Goal: Task Accomplishment & Management: Manage account settings

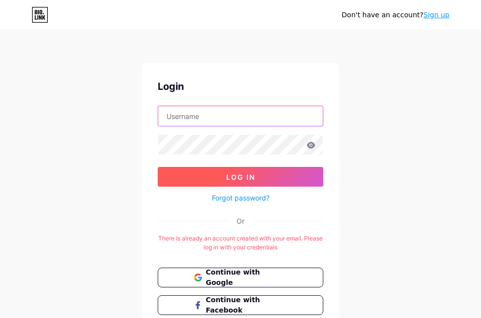
type input "[EMAIL_ADDRESS][DOMAIN_NAME]"
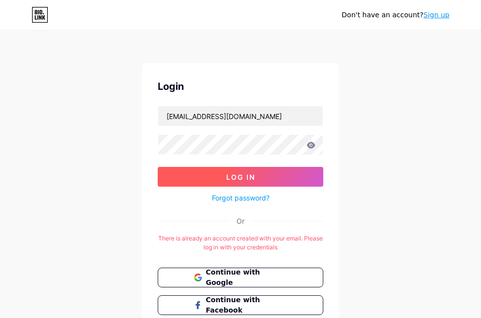
click at [245, 177] on span "Log In" at bounding box center [240, 177] width 29 height 8
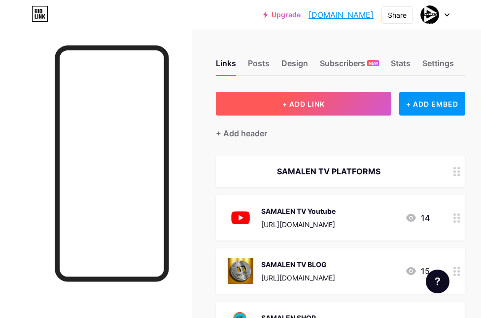
click at [295, 106] on span "+ ADD LINK" at bounding box center [304, 104] width 42 height 8
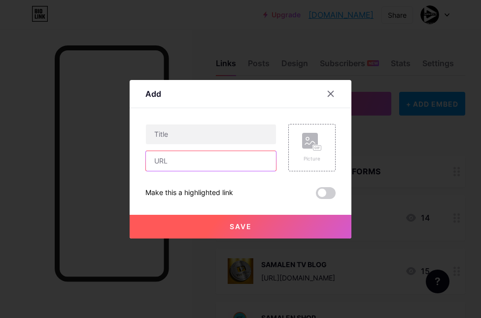
click at [183, 167] on input "text" at bounding box center [211, 161] width 130 height 20
paste input "[URL][DOMAIN_NAME]"
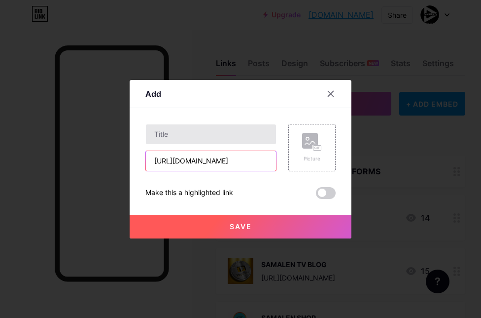
type input "[URL][DOMAIN_NAME]"
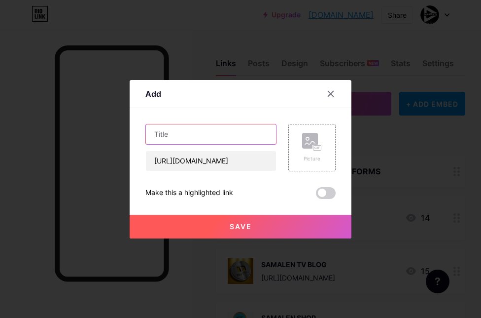
click at [201, 134] on input "text" at bounding box center [211, 134] width 130 height 20
type input "SAMALEN TV NEW SONG"
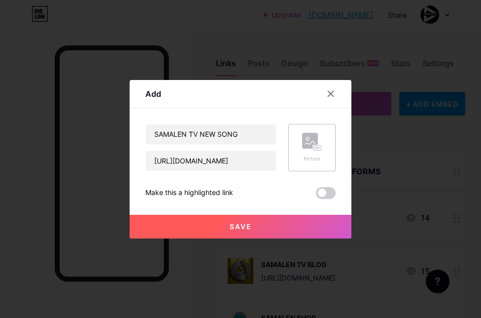
click at [312, 156] on div "Picture" at bounding box center [312, 158] width 20 height 7
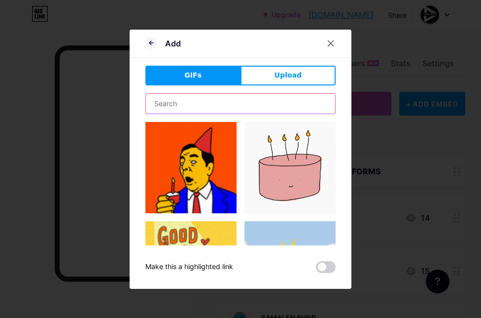
click at [214, 100] on input "text" at bounding box center [240, 104] width 189 height 20
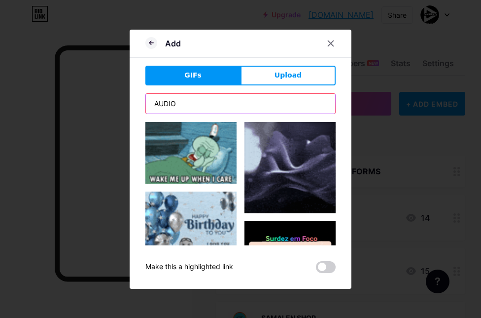
click at [196, 99] on input "AUDIO" at bounding box center [240, 104] width 189 height 20
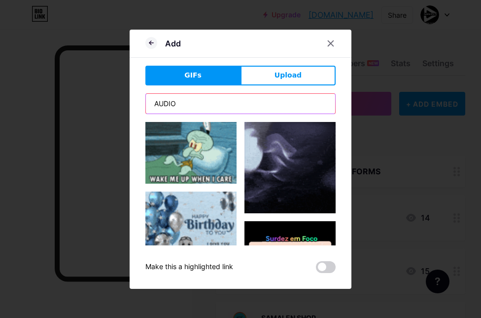
type input "AUDIO"
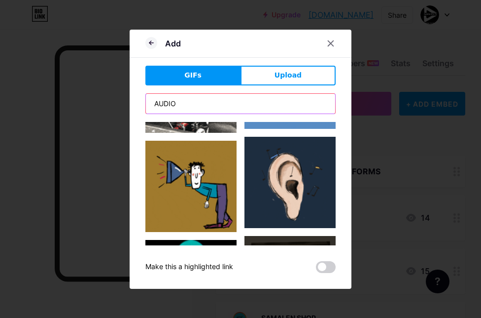
scroll to position [287, 0]
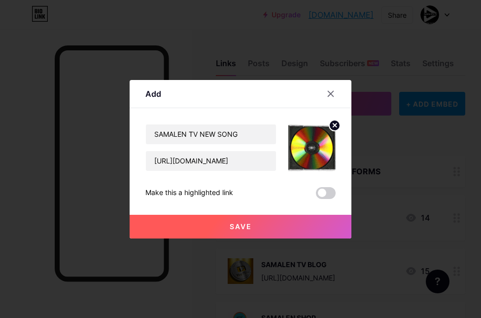
click at [251, 223] on span "Save" at bounding box center [241, 226] width 22 height 8
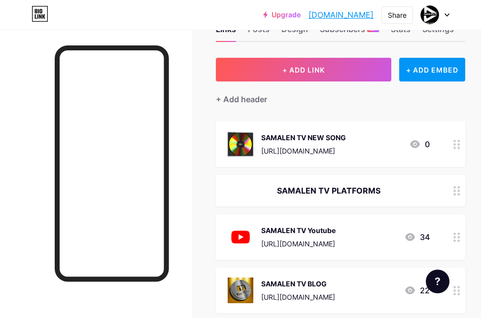
scroll to position [55, 0]
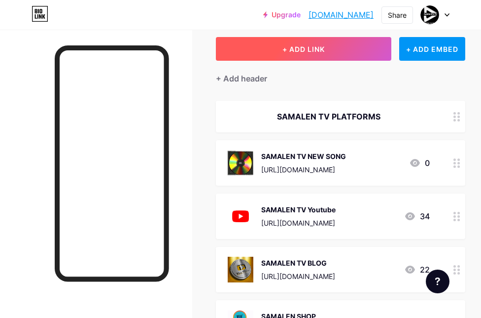
click at [302, 44] on button "+ ADD LINK" at bounding box center [304, 49] width 176 height 24
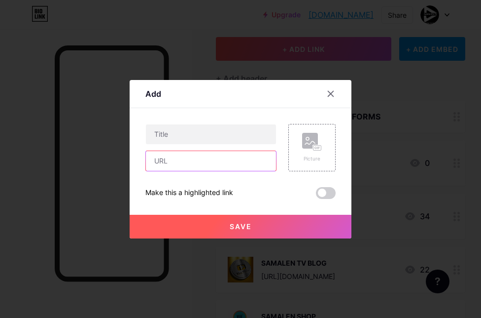
click at [185, 157] on input "text" at bounding box center [211, 161] width 130 height 20
paste input "[URL][DOMAIN_NAME]"
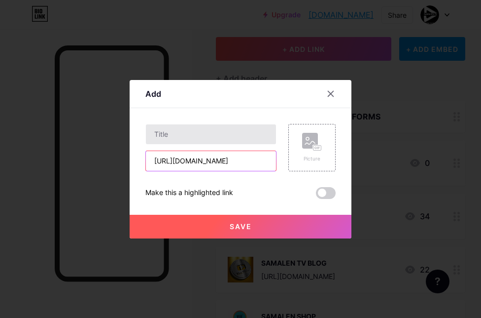
type input "[URL][DOMAIN_NAME]"
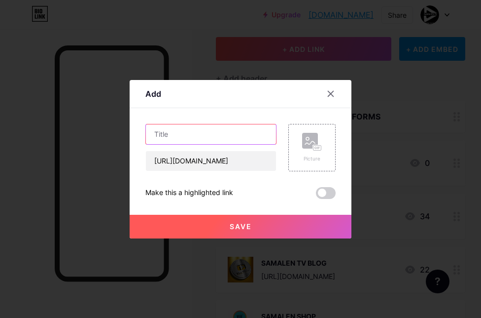
click at [184, 138] on input "text" at bounding box center [211, 134] width 130 height 20
type input "SAMALEN SHOP"
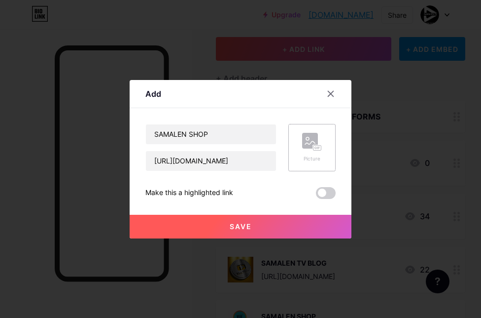
click at [301, 144] on div "Picture" at bounding box center [311, 147] width 47 height 47
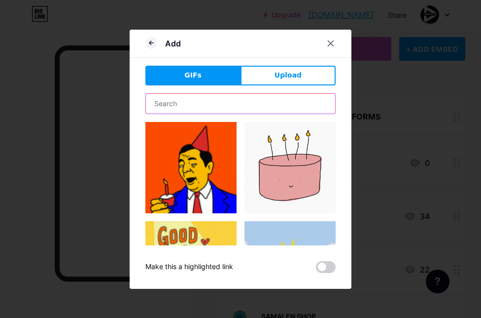
click at [209, 103] on input "text" at bounding box center [240, 104] width 189 height 20
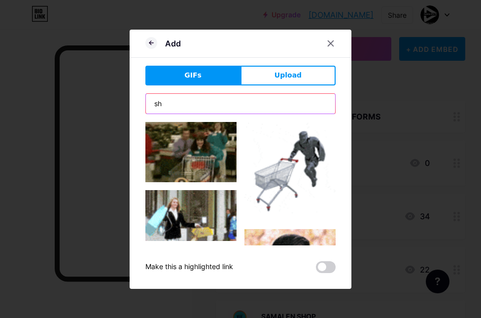
type input "s"
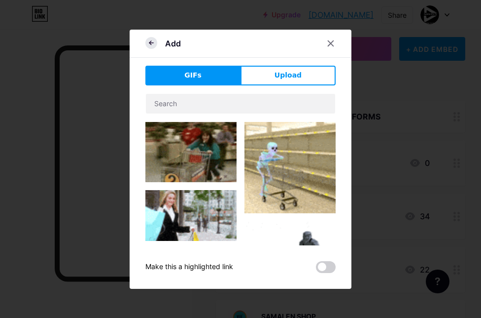
click at [154, 42] on icon at bounding box center [151, 43] width 12 height 12
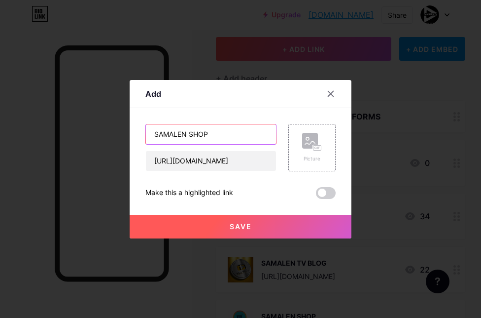
click at [189, 133] on input "SAMALEN SHOP" at bounding box center [211, 134] width 130 height 20
type input "SAMALEN TV TECH SHOP"
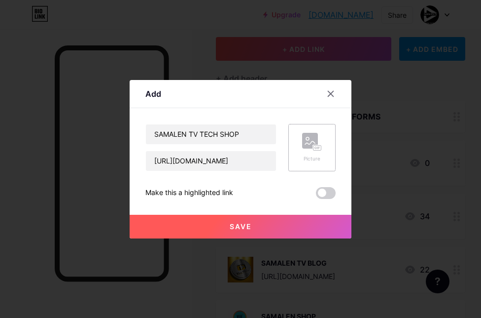
click at [309, 150] on icon at bounding box center [312, 142] width 20 height 18
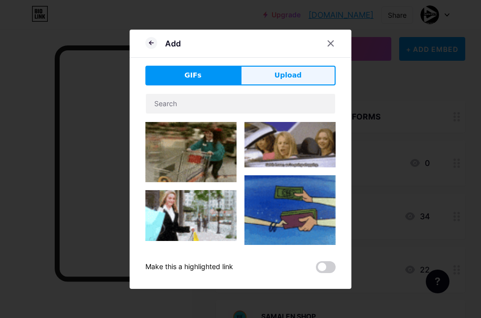
click at [281, 81] on button "Upload" at bounding box center [288, 76] width 95 height 20
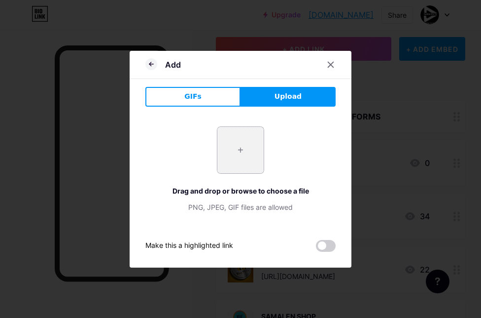
click at [242, 138] on input "file" at bounding box center [240, 150] width 46 height 46
type input "C:\fakepath\1000005783-removebg-preview.png"
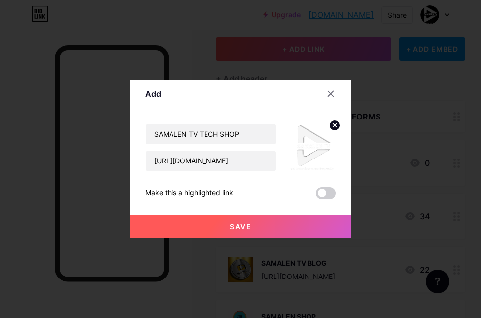
click at [248, 226] on span "Save" at bounding box center [241, 226] width 22 height 8
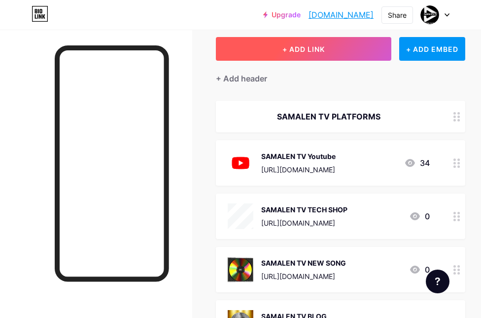
click at [325, 50] on button "+ ADD LINK" at bounding box center [304, 49] width 176 height 24
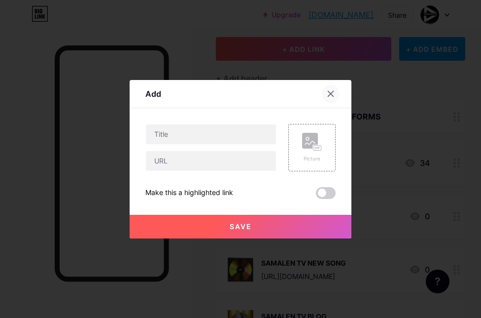
click at [333, 93] on icon at bounding box center [331, 94] width 8 height 8
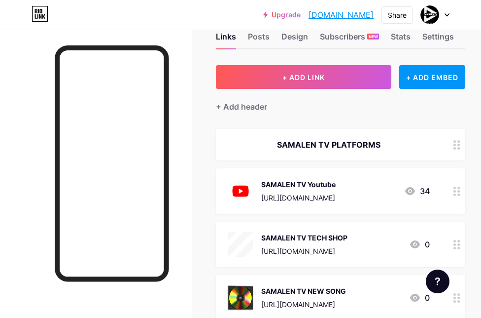
scroll to position [25, 0]
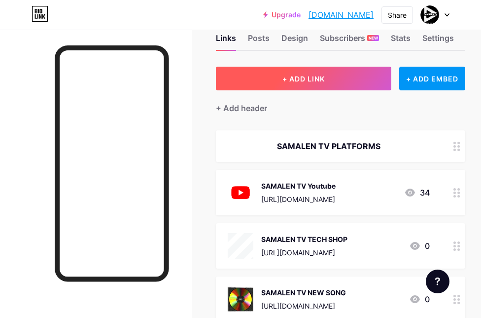
click at [321, 81] on span "+ ADD LINK" at bounding box center [304, 78] width 42 height 8
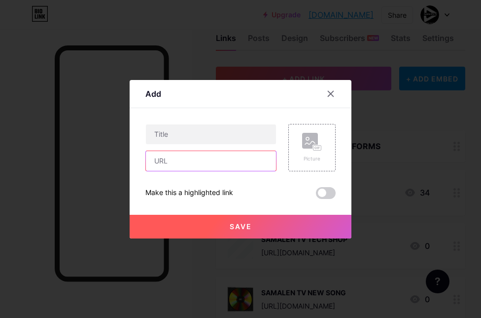
click at [201, 161] on input "text" at bounding box center [211, 161] width 130 height 20
paste input "[URL][DOMAIN_NAME]"
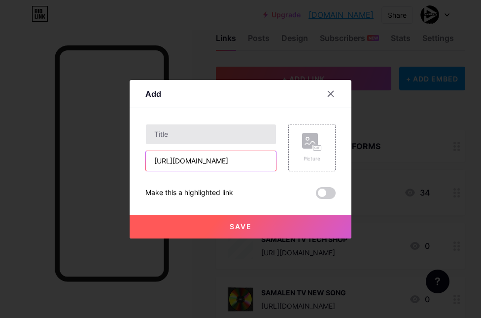
type input "[URL][DOMAIN_NAME]"
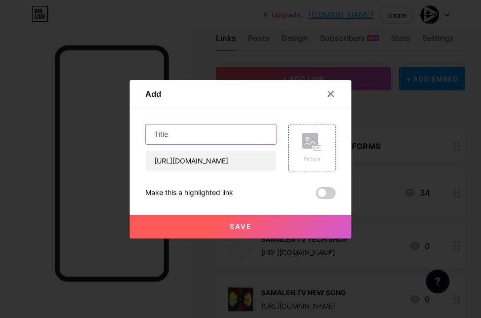
scroll to position [0, 0]
click at [183, 127] on input "text" at bounding box center [211, 134] width 130 height 20
type input "SAMALEN TV INSTAGRAM"
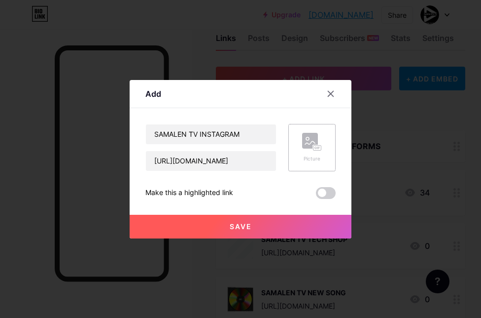
click at [301, 150] on div "Picture" at bounding box center [311, 147] width 47 height 47
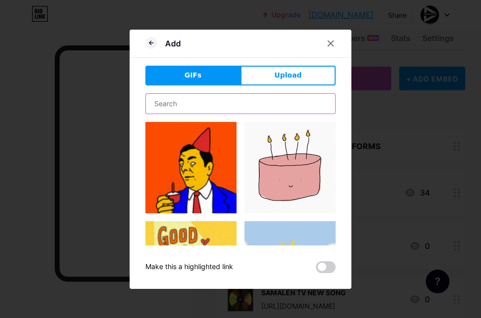
click at [188, 108] on input "text" at bounding box center [240, 104] width 189 height 20
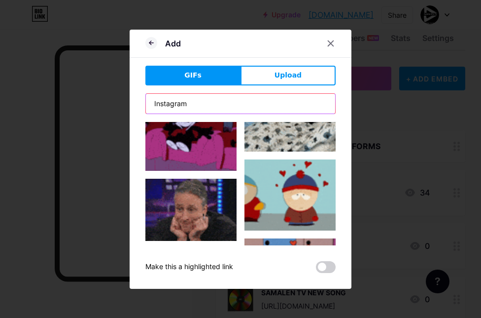
scroll to position [573, 0]
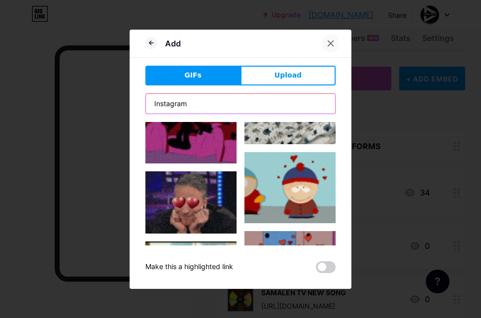
type input "Instagram"
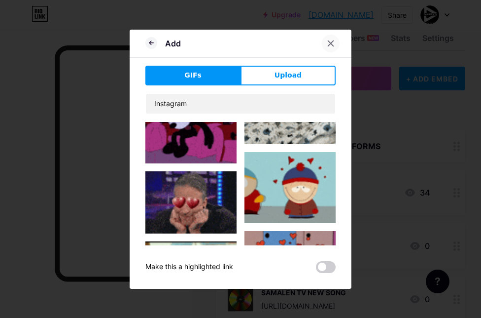
click at [326, 43] on div at bounding box center [331, 44] width 18 height 18
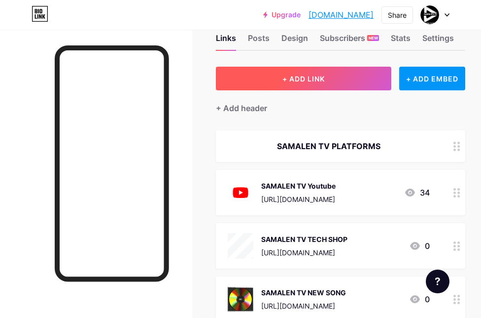
click at [337, 86] on button "+ ADD LINK" at bounding box center [304, 79] width 176 height 24
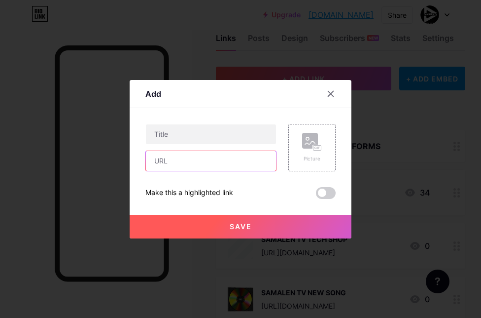
click at [201, 161] on input "text" at bounding box center [211, 161] width 130 height 20
paste input "[URL][DOMAIN_NAME]"
type input "[URL][DOMAIN_NAME]"
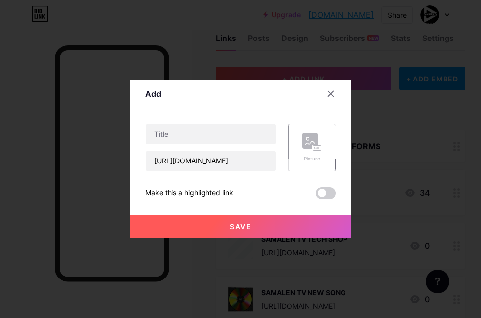
click at [300, 144] on div "Picture" at bounding box center [311, 147] width 47 height 47
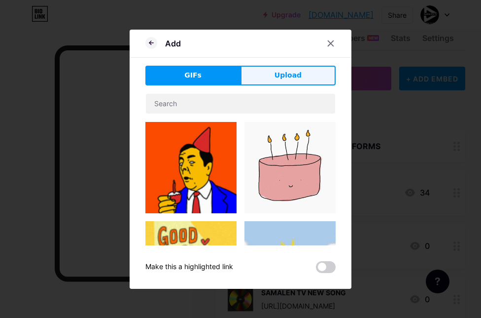
click at [264, 82] on button "Upload" at bounding box center [288, 76] width 95 height 20
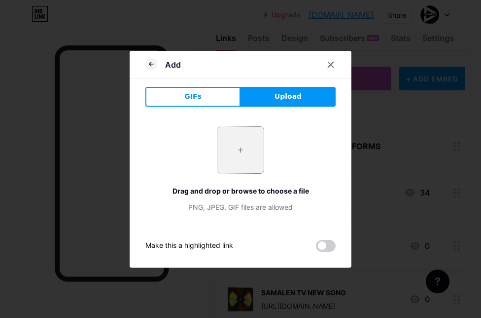
click at [245, 140] on input "file" at bounding box center [240, 150] width 46 height 46
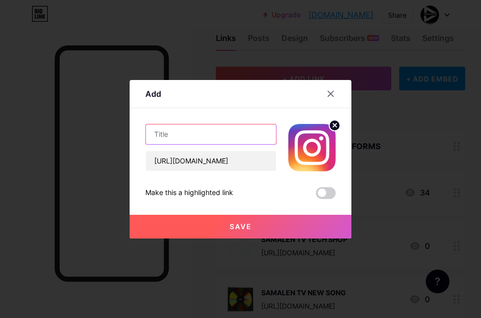
click at [197, 136] on input "text" at bounding box center [211, 134] width 130 height 20
type input "SAMALEN TV INSTAGRAM"
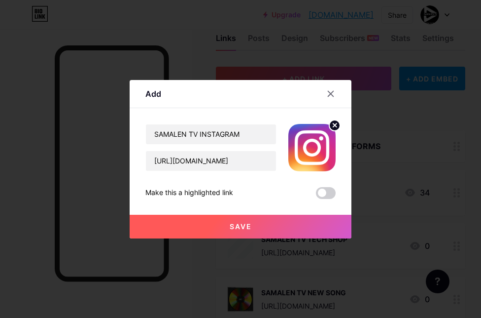
click at [242, 223] on span "Save" at bounding box center [241, 226] width 22 height 8
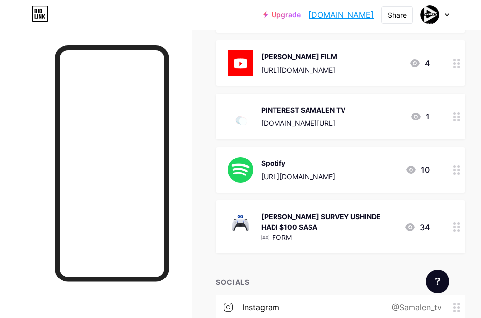
scroll to position [581, 0]
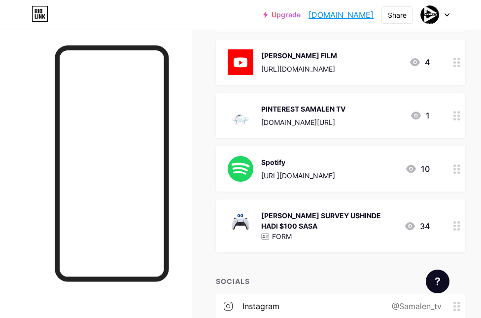
drag, startPoint x: 454, startPoint y: 152, endPoint x: 331, endPoint y: 2, distance: 193.8
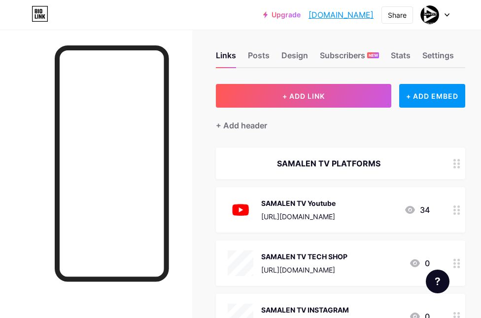
scroll to position [0, 0]
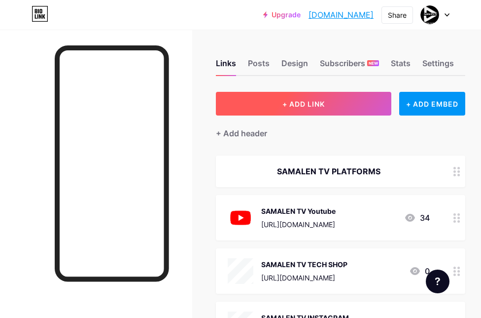
click at [308, 106] on span "+ ADD LINK" at bounding box center [304, 104] width 42 height 8
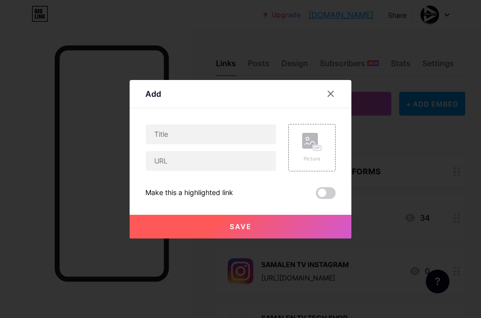
click at [284, 115] on div "Content YouTube Play YouTube video without leaving your page. ADD Vimeo Play Vi…" at bounding box center [240, 153] width 190 height 91
click at [303, 144] on rect at bounding box center [310, 141] width 16 height 16
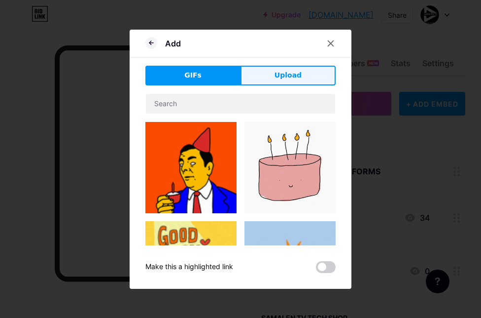
click at [281, 82] on button "Upload" at bounding box center [288, 76] width 95 height 20
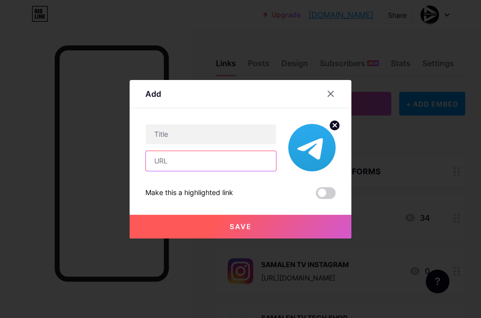
click at [179, 162] on input "text" at bounding box center [211, 161] width 130 height 20
paste input "[URL][DOMAIN_NAME]"
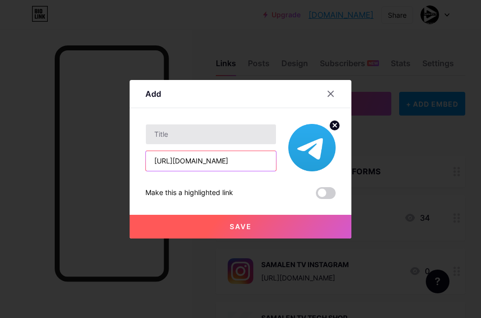
type input "[URL][DOMAIN_NAME]"
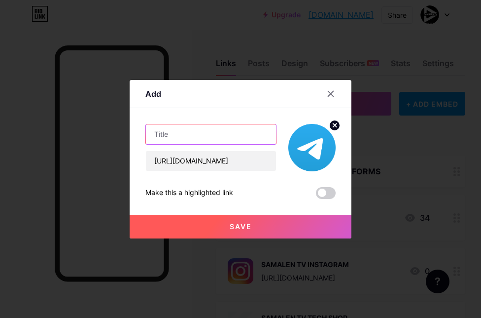
click at [173, 139] on input "text" at bounding box center [211, 134] width 130 height 20
type input "SAMALEN TV TELEGRAM"
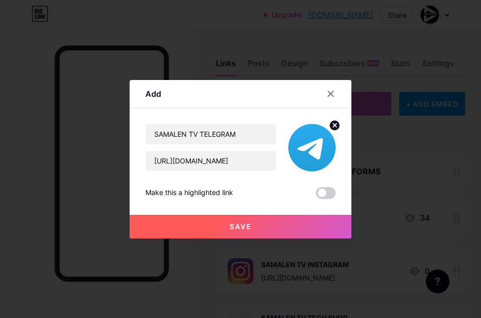
click at [222, 220] on button "Save" at bounding box center [241, 227] width 222 height 24
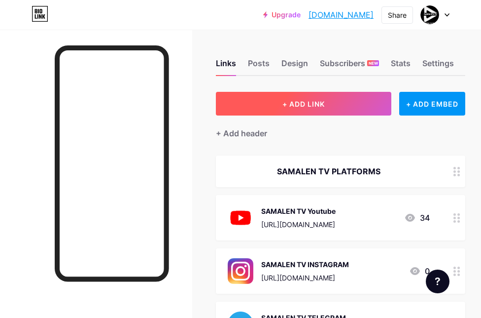
click at [316, 104] on span "+ ADD LINK" at bounding box center [304, 104] width 42 height 8
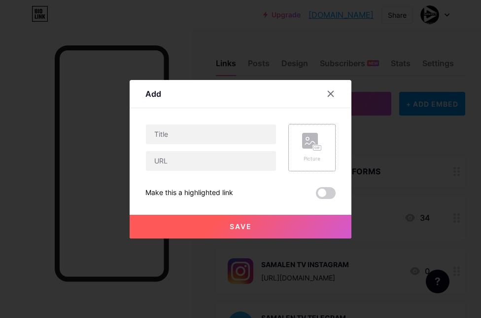
click at [303, 139] on rect at bounding box center [310, 141] width 16 height 16
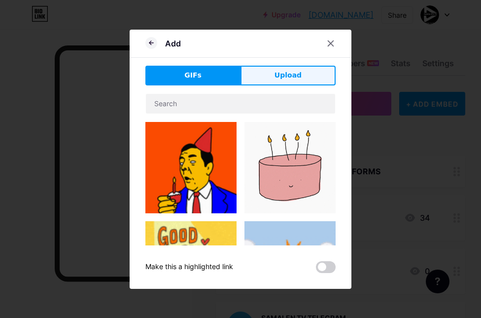
click at [302, 66] on button "Upload" at bounding box center [288, 76] width 95 height 20
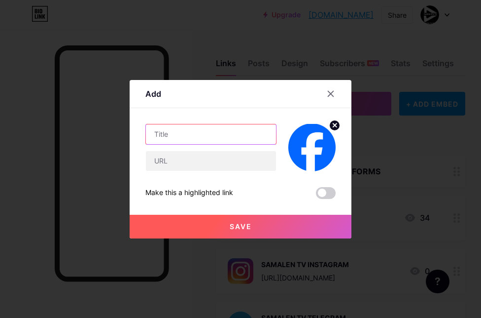
click at [171, 132] on input "text" at bounding box center [211, 134] width 130 height 20
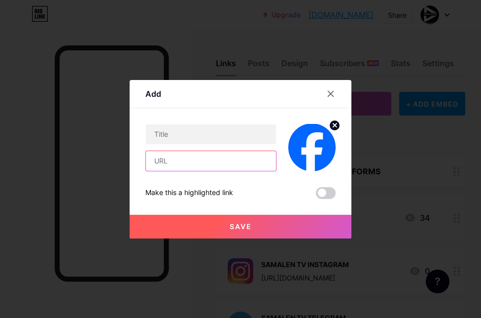
click at [179, 154] on input "text" at bounding box center [211, 161] width 130 height 20
paste input "[URL][DOMAIN_NAME]"
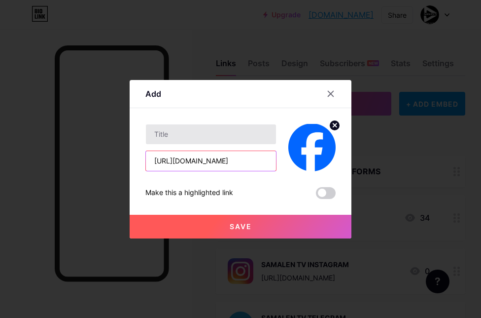
type input "[URL][DOMAIN_NAME]"
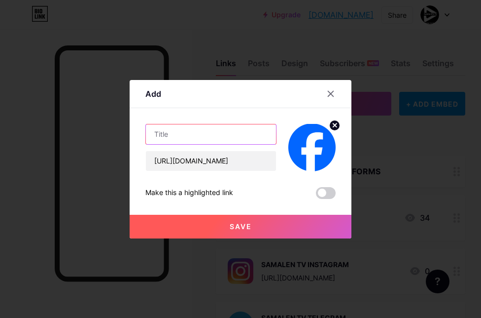
click at [179, 138] on input "text" at bounding box center [211, 134] width 130 height 20
type input "SAMALEN TV FACEBOOK"
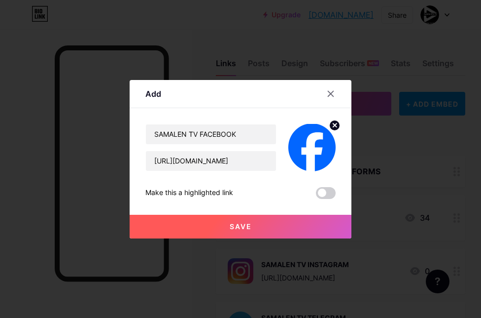
click at [236, 226] on span "Save" at bounding box center [241, 226] width 22 height 8
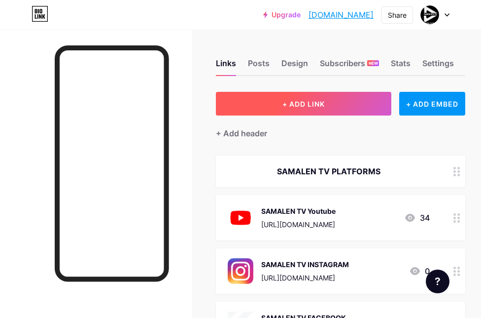
click at [329, 105] on button "+ ADD LINK" at bounding box center [304, 104] width 176 height 24
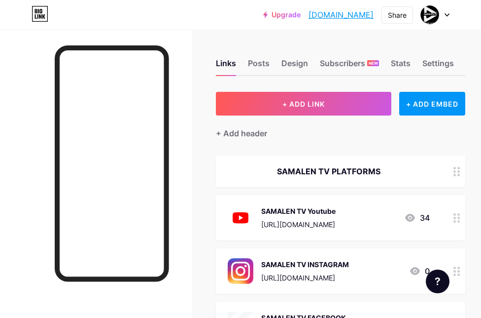
click at [310, 71] on div at bounding box center [240, 159] width 481 height 318
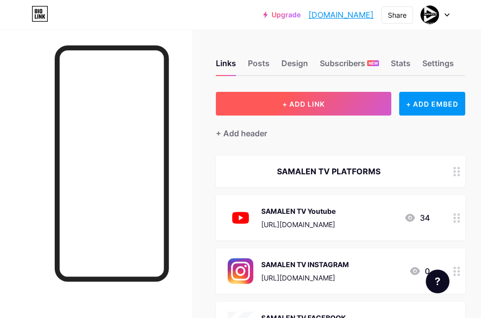
click at [310, 103] on span "+ ADD LINK" at bounding box center [304, 104] width 42 height 8
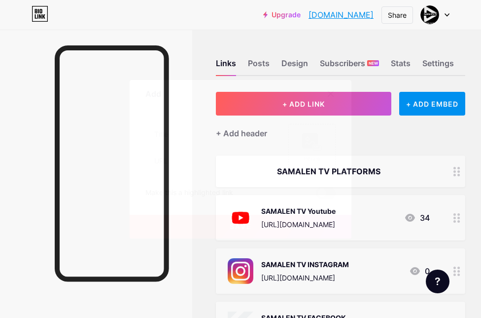
click at [336, 94] on div at bounding box center [331, 94] width 18 height 18
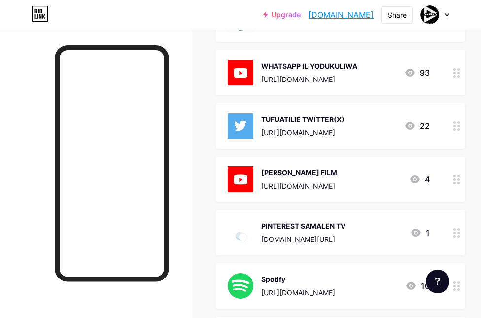
scroll to position [572, 0]
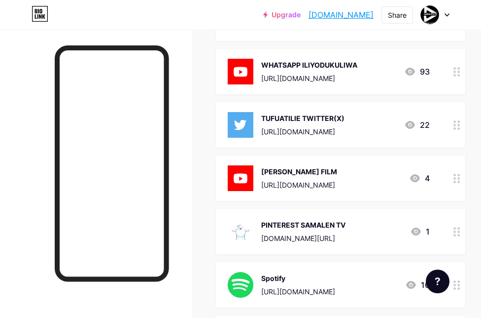
click at [455, 177] on circle at bounding box center [455, 178] width 2 height 2
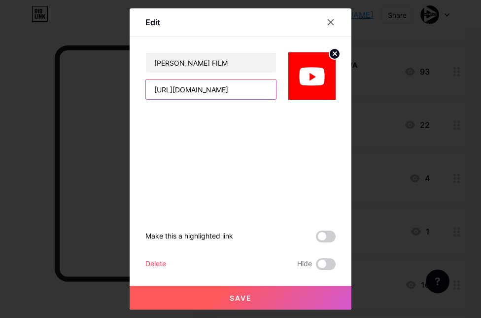
drag, startPoint x: 260, startPoint y: 94, endPoint x: 149, endPoint y: 96, distance: 111.5
click at [147, 96] on input "[URL][DOMAIN_NAME]" at bounding box center [211, 89] width 130 height 20
click at [265, 90] on input "[URL][DOMAIN_NAME]" at bounding box center [211, 89] width 130 height 20
paste input "[DOMAIN_NAME][URL]"
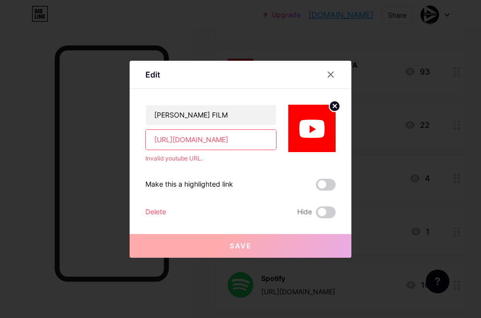
scroll to position [0, 7]
click at [215, 137] on input "[URL][DOMAIN_NAME]" at bounding box center [211, 140] width 130 height 20
click at [163, 137] on input "[URL][DOMAIN_NAME]" at bounding box center [211, 140] width 130 height 20
type input "[URL][DOMAIN_NAME]"
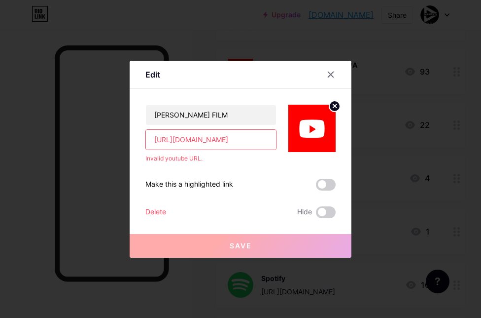
click at [154, 211] on div "Delete" at bounding box center [155, 212] width 21 height 12
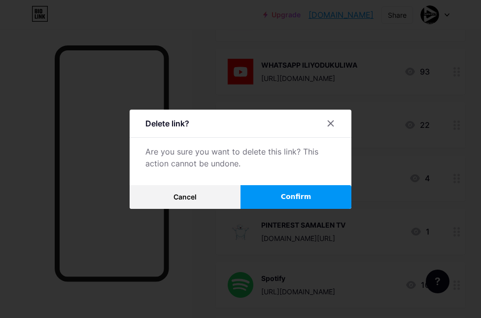
click at [305, 181] on div "Delete link? Are you sure you want to delete this link? This action cannot be u…" at bounding box center [241, 158] width 222 height 99
click at [299, 191] on span "Confirm" at bounding box center [296, 196] width 31 height 10
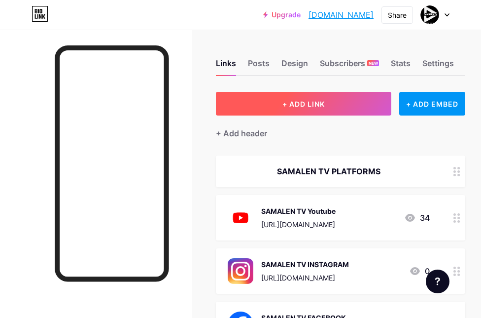
click at [324, 100] on span "+ ADD LINK" at bounding box center [304, 104] width 42 height 8
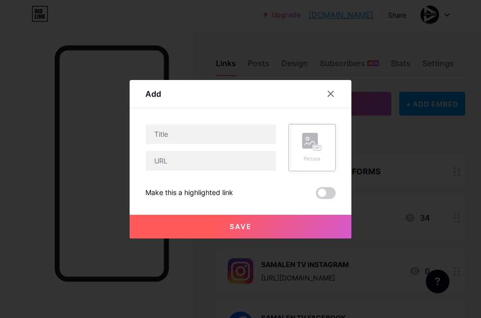
click at [307, 140] on rect at bounding box center [310, 141] width 16 height 16
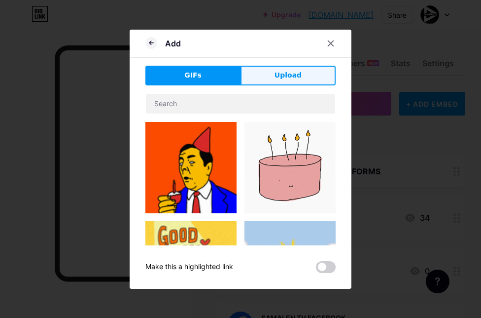
click at [297, 81] on button "Upload" at bounding box center [288, 76] width 95 height 20
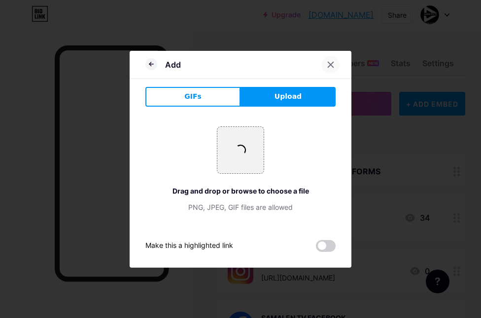
click at [327, 69] on div at bounding box center [331, 65] width 18 height 18
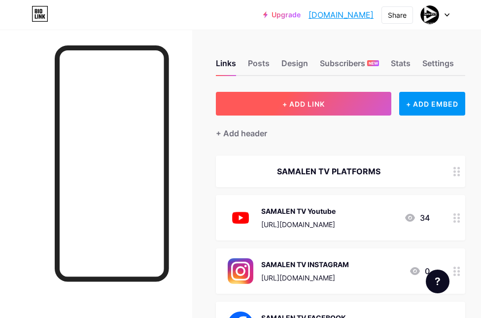
click at [296, 103] on span "+ ADD LINK" at bounding box center [304, 104] width 42 height 8
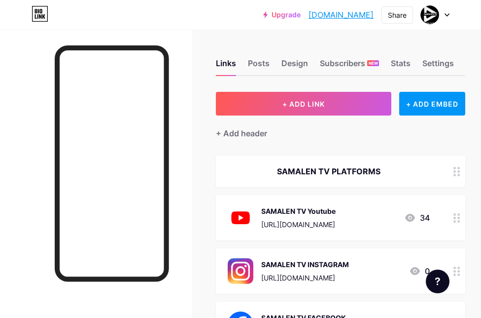
click at [315, 146] on rect at bounding box center [318, 147] width 8 height 5
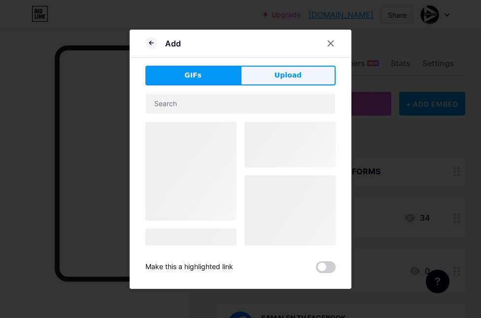
click at [291, 81] on button "Upload" at bounding box center [288, 76] width 95 height 20
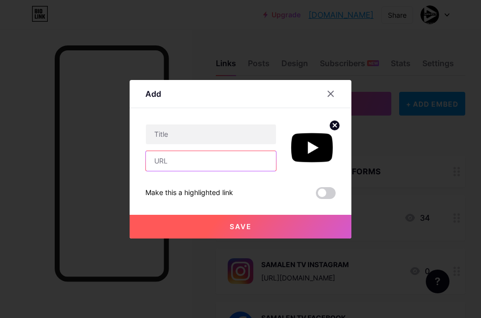
click at [192, 161] on input "text" at bounding box center [211, 161] width 130 height 20
paste input "[URL][DOMAIN_NAME]"
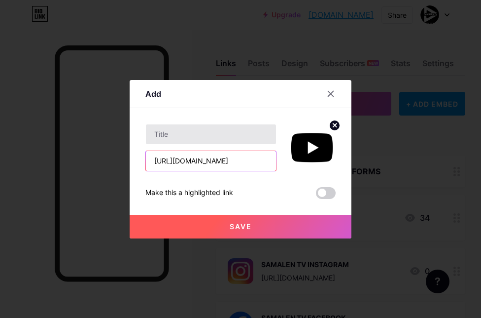
type input "[URL][DOMAIN_NAME]"
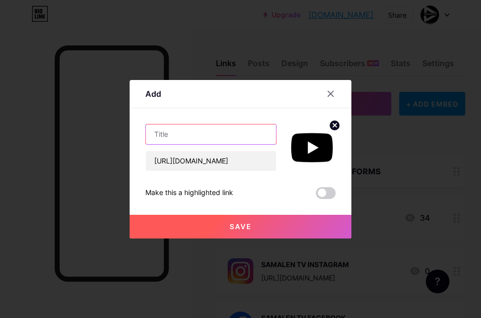
click at [192, 133] on input "text" at bounding box center [211, 134] width 130 height 20
type input "SAMALEN TECH YOUTUBE 2"
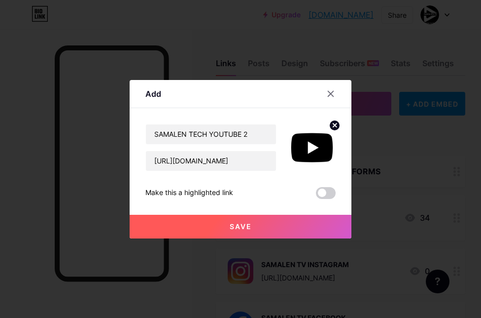
click at [239, 217] on button "Save" at bounding box center [241, 227] width 222 height 24
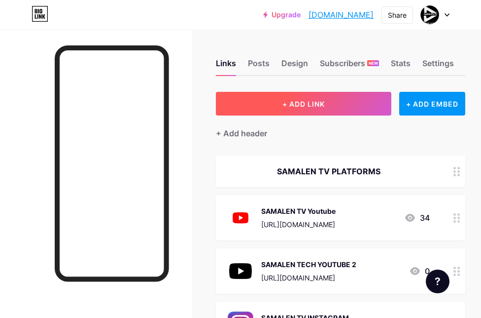
click at [295, 104] on span "+ ADD LINK" at bounding box center [304, 104] width 42 height 8
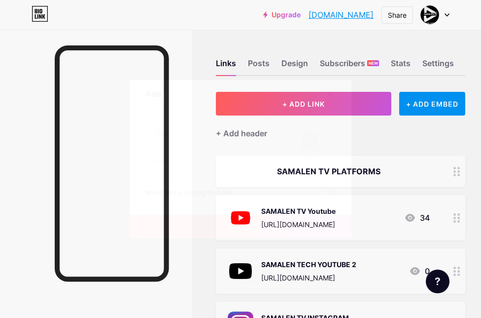
click at [306, 150] on icon at bounding box center [312, 142] width 20 height 18
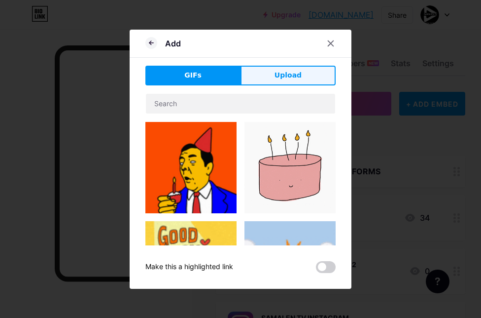
click at [304, 68] on button "Upload" at bounding box center [288, 76] width 95 height 20
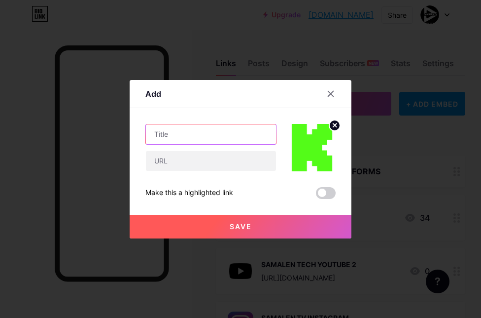
click at [216, 141] on input "text" at bounding box center [211, 134] width 130 height 20
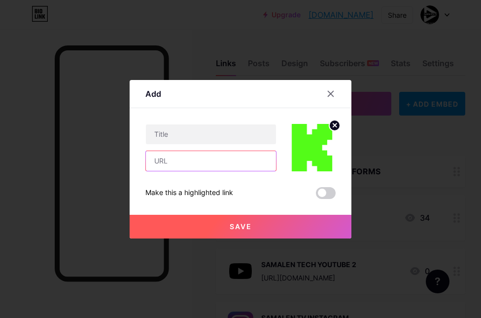
click at [220, 164] on input "text" at bounding box center [211, 161] width 130 height 20
paste input "[DOMAIN_NAME][URL]"
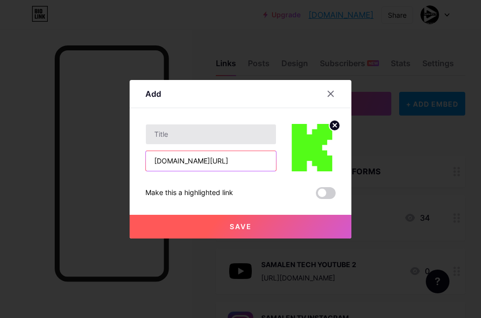
type input "[DOMAIN_NAME][URL]"
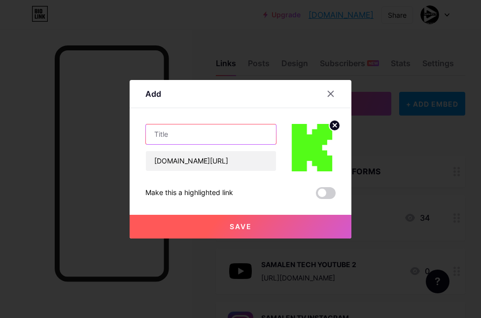
click at [204, 134] on input "text" at bounding box center [211, 134] width 130 height 20
type input "SAMALEN TV KICK STREAMING"
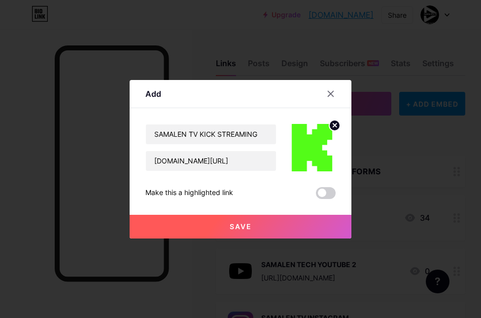
click at [218, 219] on button "Save" at bounding box center [241, 227] width 222 height 24
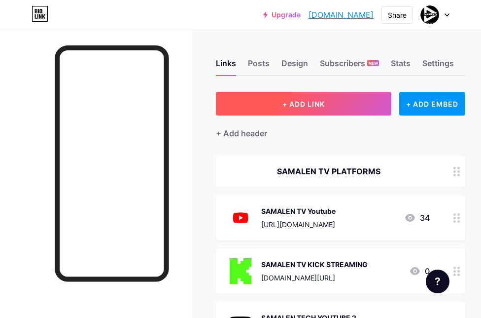
click at [292, 112] on button "+ ADD LINK" at bounding box center [304, 104] width 176 height 24
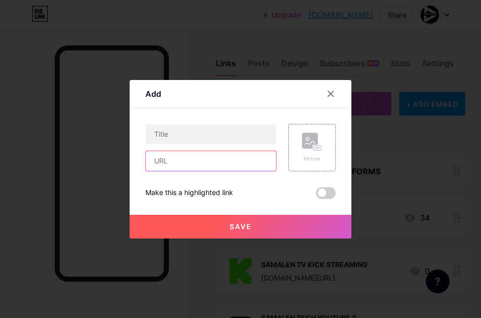
click at [207, 162] on input "text" at bounding box center [211, 161] width 130 height 20
paste input "[URL][DOMAIN_NAME]"
type input "[URL][DOMAIN_NAME]"
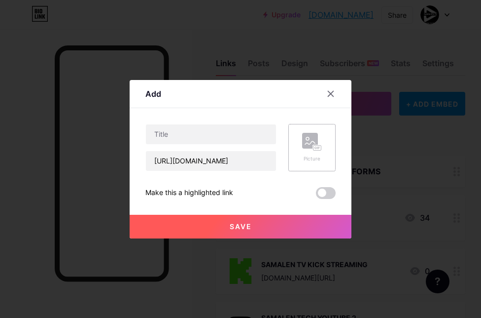
click at [300, 156] on div "Picture" at bounding box center [311, 147] width 47 height 47
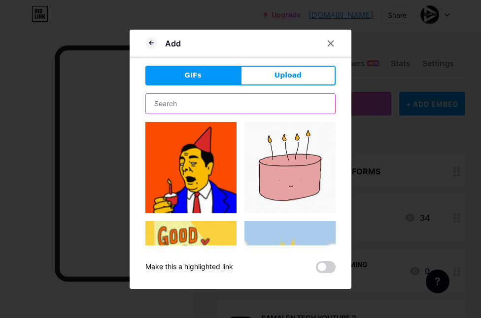
click at [215, 98] on input "text" at bounding box center [240, 104] width 189 height 20
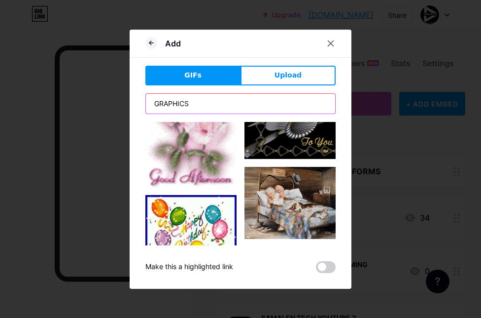
scroll to position [814, 0]
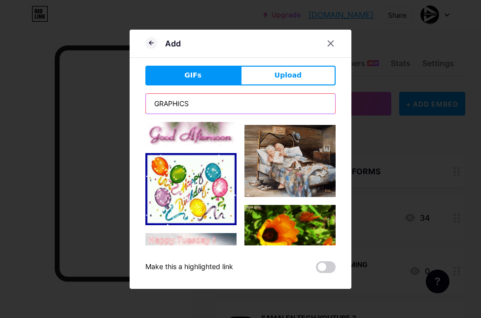
drag, startPoint x: 233, startPoint y: 105, endPoint x: 112, endPoint y: 107, distance: 120.8
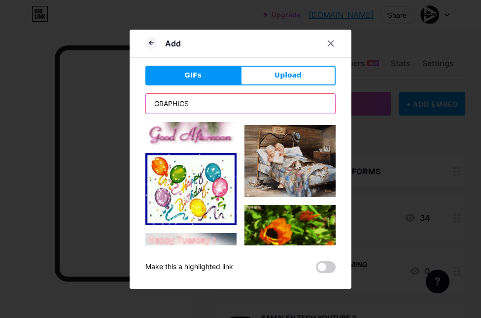
click at [112, 107] on div "Add GIFs Upload Content YouTube Play YouTube video without leaving your page. A…" at bounding box center [240, 159] width 481 height 318
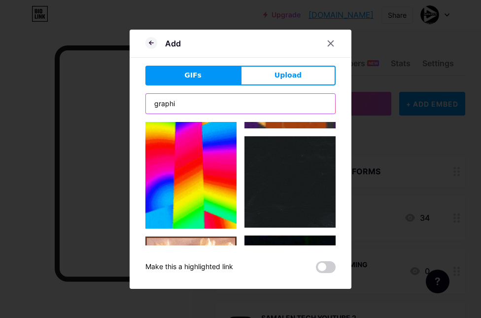
scroll to position [279, 0]
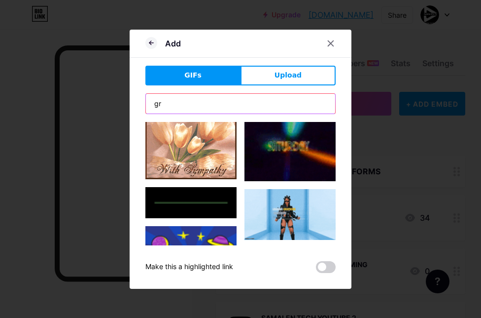
type input "g"
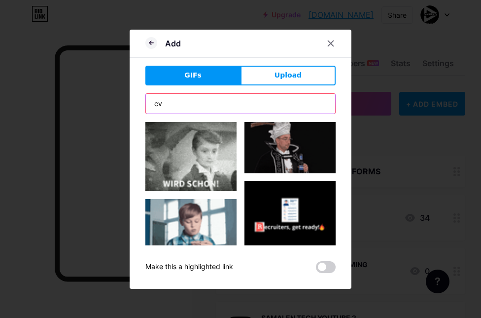
scroll to position [64, 0]
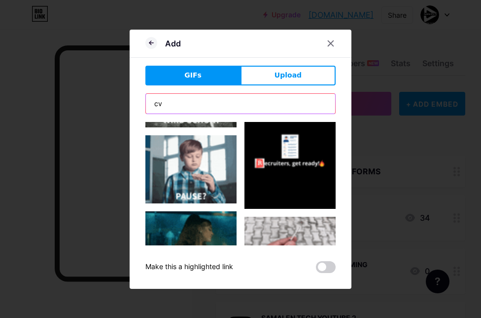
type input "cv"
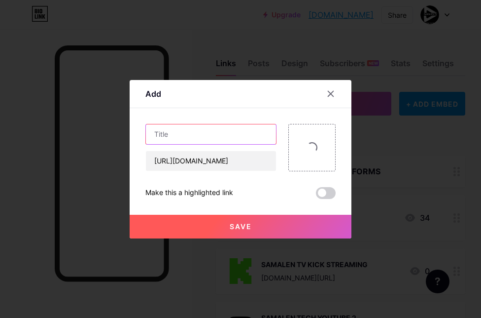
click at [204, 139] on input "text" at bounding box center [211, 134] width 130 height 20
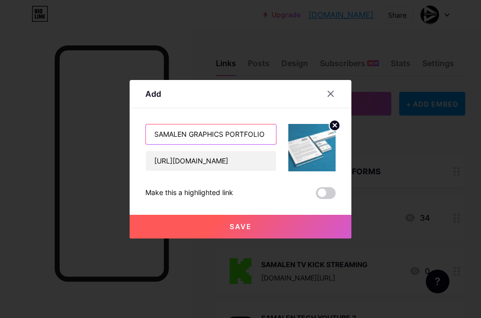
type input "SAMALEN GRAPHICS PORTFOLIO"
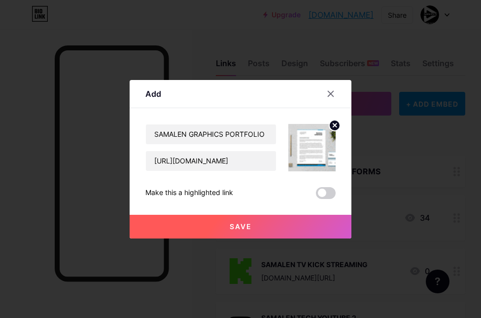
click at [217, 225] on button "Save" at bounding box center [241, 227] width 222 height 24
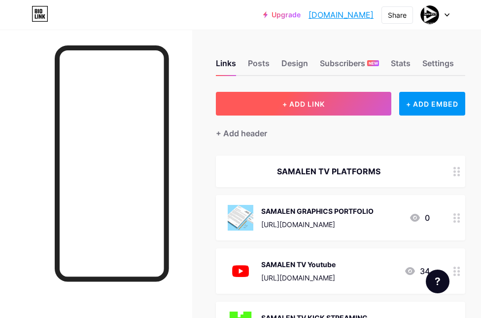
click at [313, 106] on span "+ ADD LINK" at bounding box center [304, 104] width 42 height 8
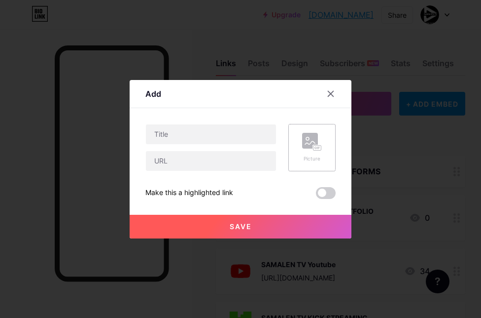
click at [307, 141] on rect at bounding box center [310, 141] width 16 height 16
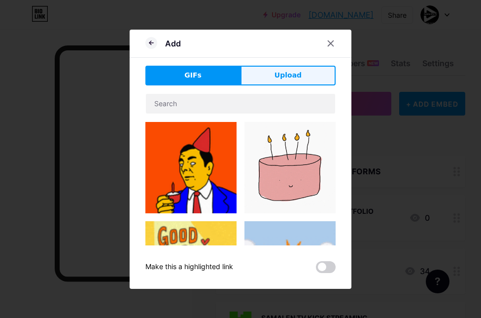
click at [306, 72] on button "Upload" at bounding box center [288, 76] width 95 height 20
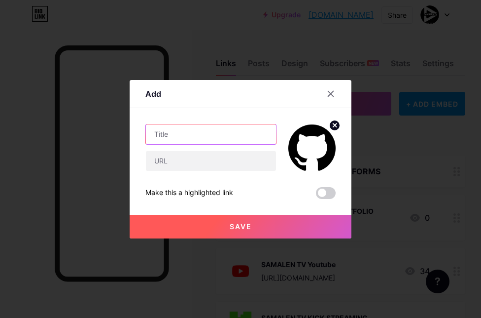
click at [190, 138] on input "text" at bounding box center [211, 134] width 130 height 20
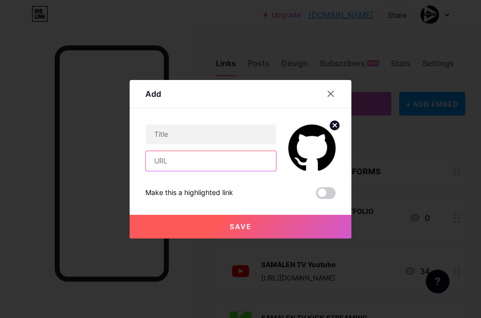
click at [190, 157] on input "text" at bounding box center [211, 161] width 130 height 20
paste input "[URL][DOMAIN_NAME]"
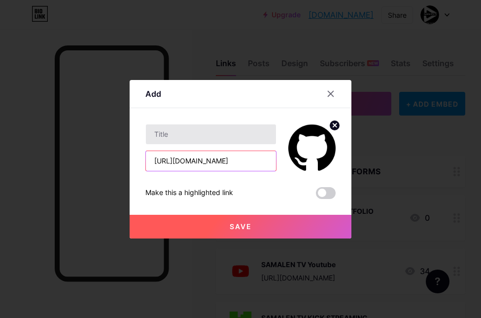
type input "[URL][DOMAIN_NAME]"
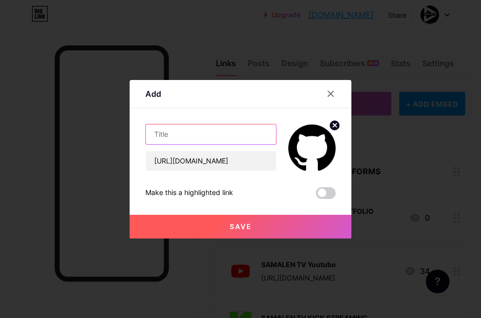
click at [186, 137] on input "text" at bounding box center [211, 134] width 130 height 20
type input "SAMALEN TV GITHUB"
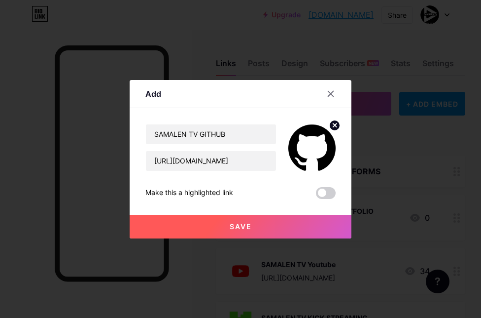
click at [243, 221] on button "Save" at bounding box center [241, 227] width 222 height 24
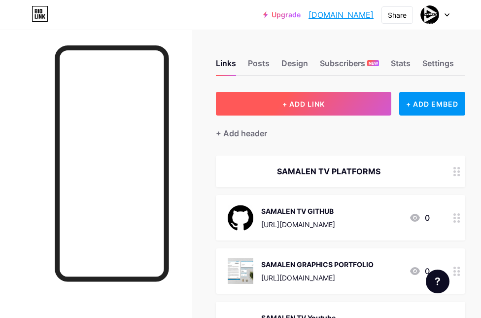
click at [267, 97] on button "+ ADD LINK" at bounding box center [304, 104] width 176 height 24
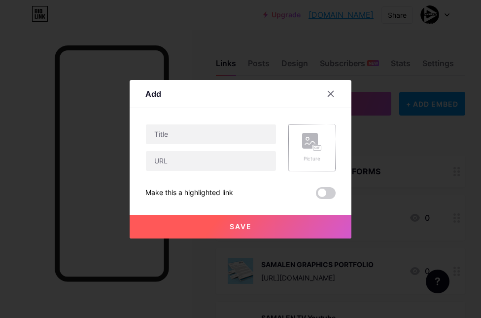
click at [303, 139] on rect at bounding box center [310, 141] width 16 height 16
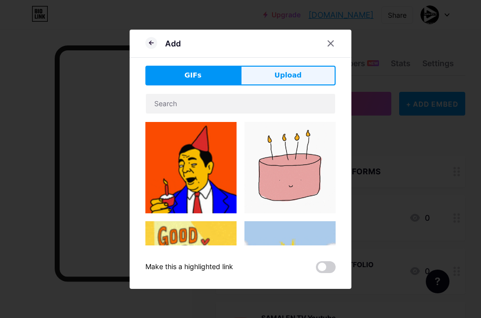
click at [315, 70] on button "Upload" at bounding box center [288, 76] width 95 height 20
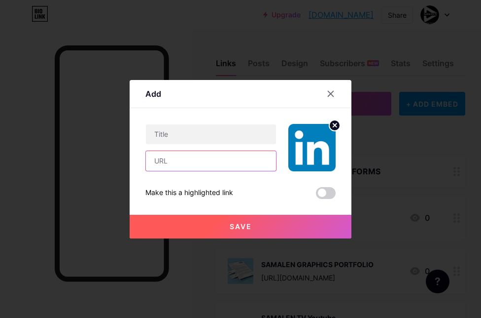
click at [211, 158] on input "text" at bounding box center [211, 161] width 130 height 20
paste input "[URL][DOMAIN_NAME][PERSON_NAME]"
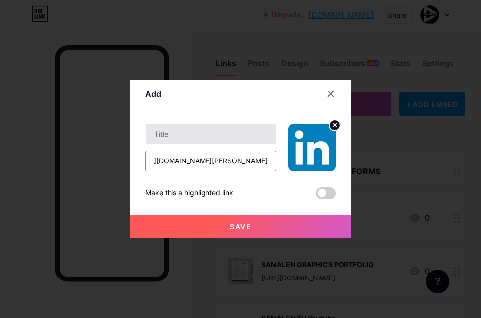
type input "[URL][DOMAIN_NAME][PERSON_NAME]"
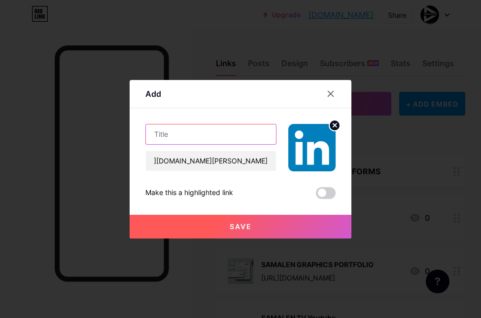
scroll to position [0, 0]
click at [202, 138] on input "text" at bounding box center [211, 134] width 130 height 20
type input "SAMALEN TV LINKEDIN"
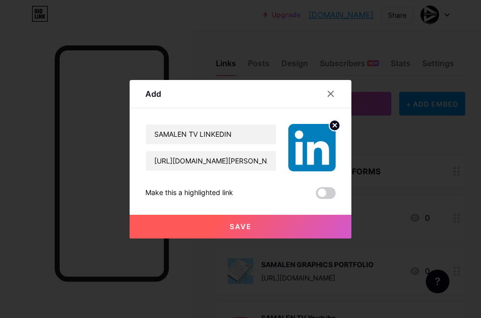
click at [239, 225] on span "Save" at bounding box center [241, 226] width 22 height 8
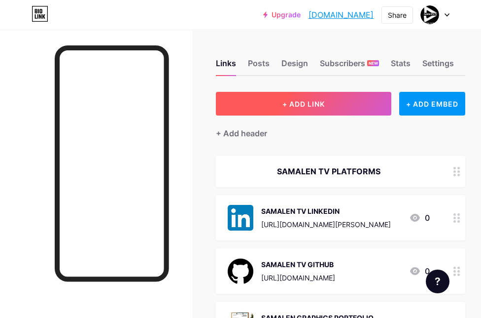
click at [263, 104] on button "+ ADD LINK" at bounding box center [304, 104] width 176 height 24
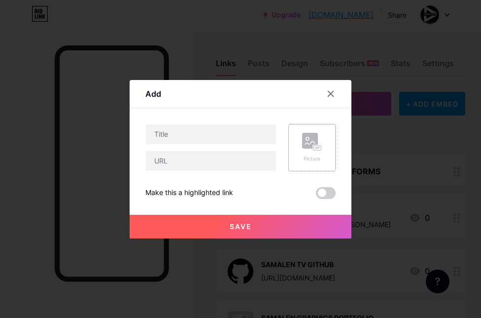
click at [310, 143] on rect at bounding box center [310, 141] width 16 height 16
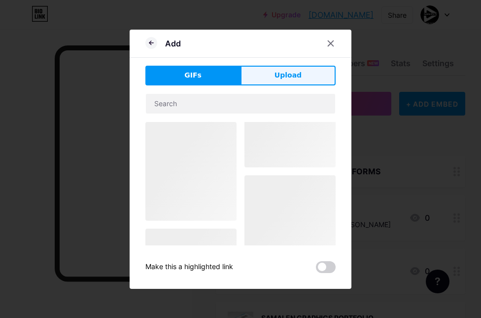
click at [292, 79] on span "Upload" at bounding box center [288, 75] width 27 height 10
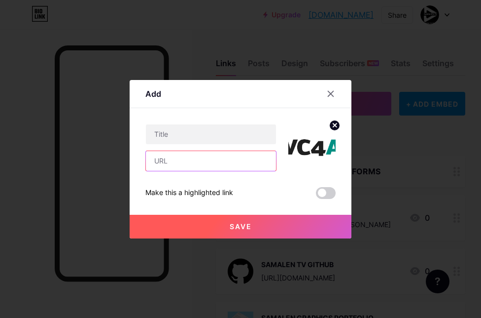
click at [198, 162] on input "text" at bounding box center [211, 161] width 130 height 20
paste input "[URL][DOMAIN_NAME]"
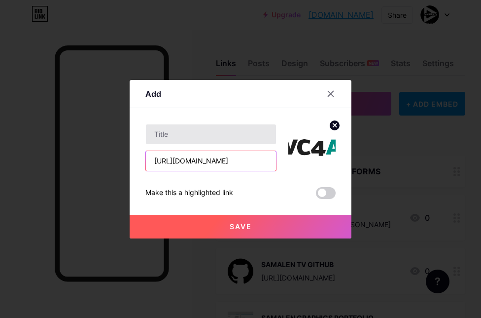
type input "[URL][DOMAIN_NAME]"
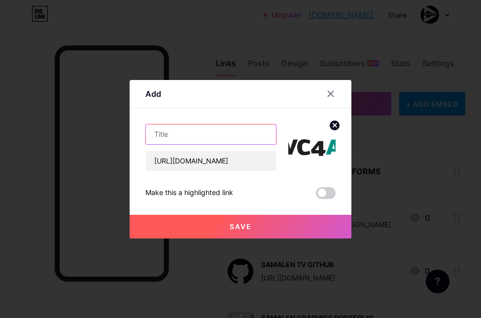
click at [188, 139] on input "text" at bounding box center [211, 134] width 130 height 20
type input "SAMALEN TV VENTURES"
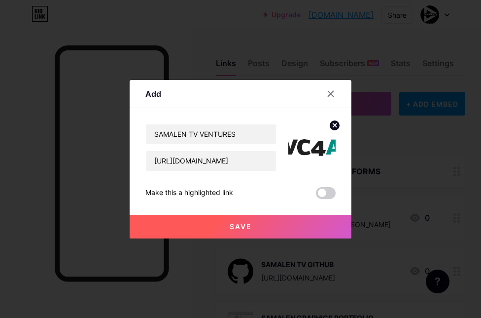
click at [218, 221] on button "Save" at bounding box center [241, 227] width 222 height 24
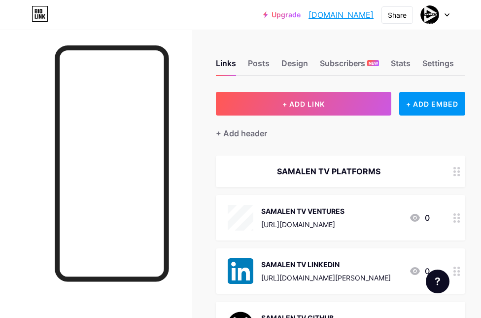
drag, startPoint x: 456, startPoint y: 176, endPoint x: 366, endPoint y: 1, distance: 196.9
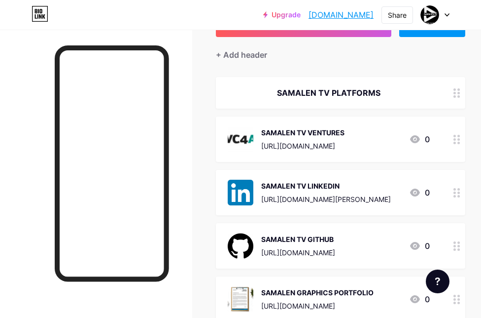
scroll to position [68, 0]
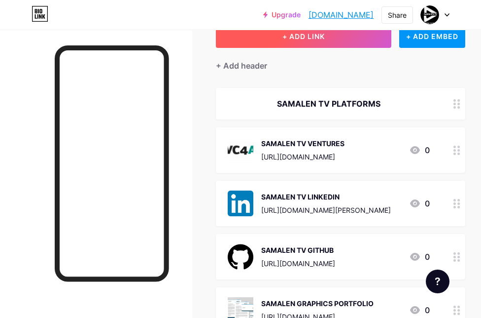
click at [310, 42] on button "+ ADD LINK" at bounding box center [304, 36] width 176 height 24
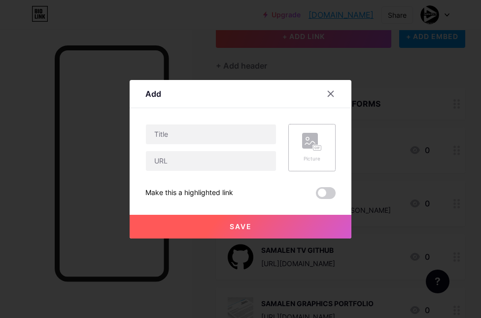
click at [304, 136] on rect at bounding box center [310, 141] width 16 height 16
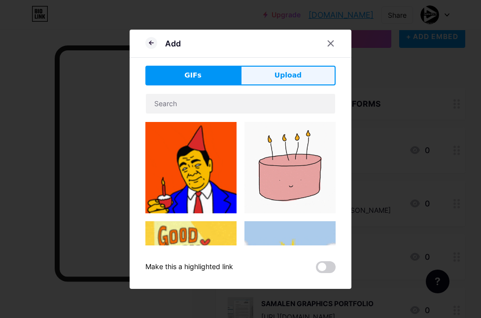
click at [293, 83] on button "Upload" at bounding box center [288, 76] width 95 height 20
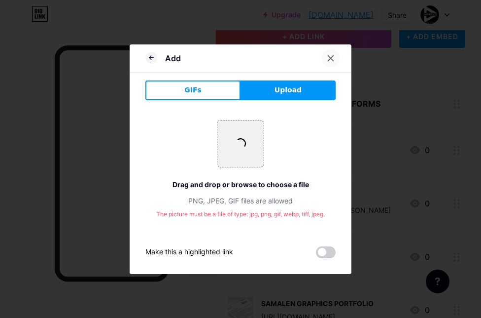
click at [324, 60] on div at bounding box center [331, 58] width 18 height 18
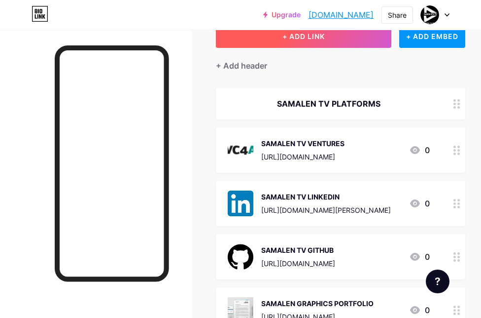
click at [354, 38] on button "+ ADD LINK" at bounding box center [304, 36] width 176 height 24
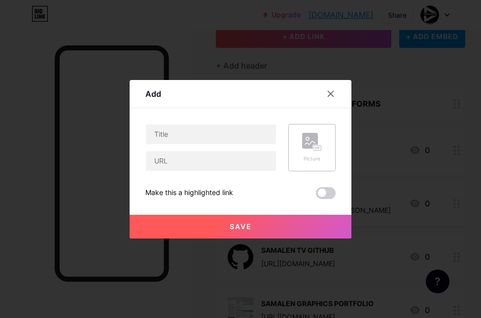
click at [311, 142] on icon at bounding box center [310, 142] width 10 height 3
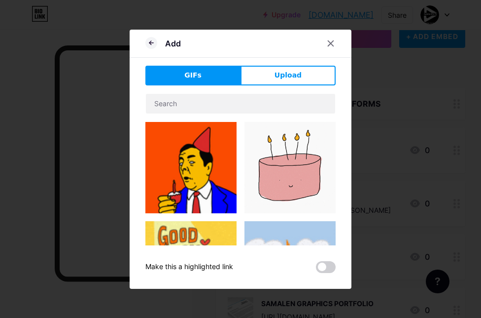
click at [288, 64] on div "Add GIFs Upload Content YouTube Play YouTube video without leaving your page. A…" at bounding box center [241, 159] width 222 height 259
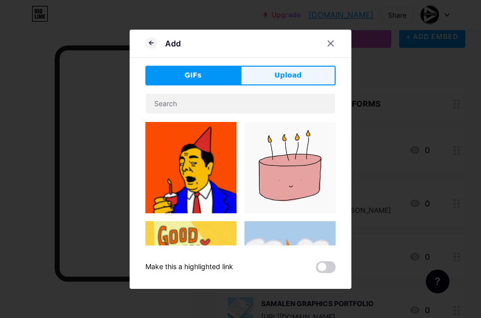
click at [288, 73] on span "Upload" at bounding box center [288, 75] width 27 height 10
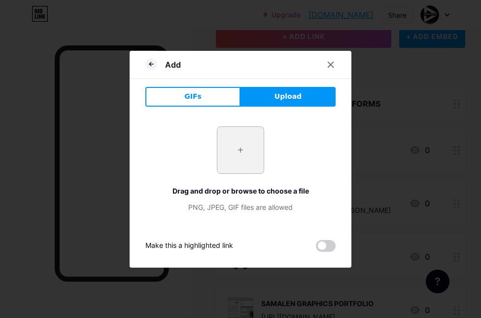
click at [236, 146] on input "file" at bounding box center [240, 150] width 46 height 46
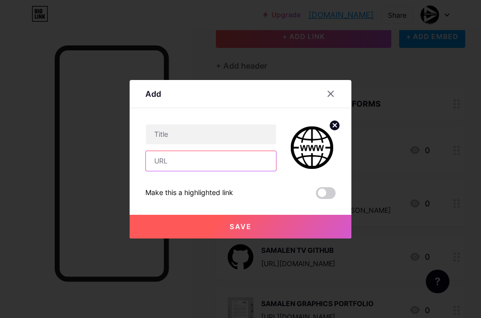
click at [185, 164] on input "text" at bounding box center [211, 161] width 130 height 20
paste input "[URL][DOMAIN_NAME]"
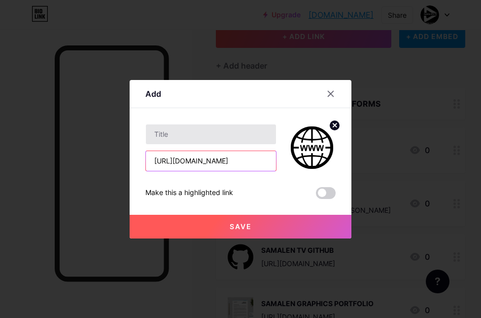
type input "[URL][DOMAIN_NAME]"
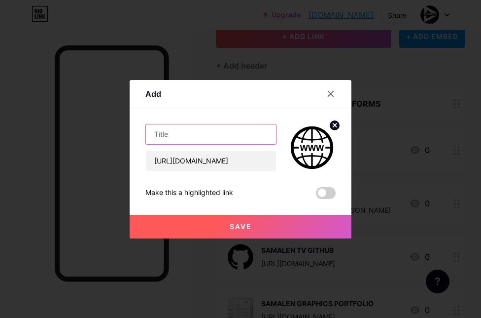
click at [185, 129] on input "text" at bounding box center [211, 134] width 130 height 20
type input "SAMALEN TV WEBSITE 2"
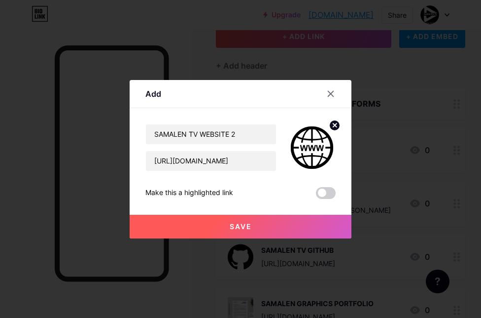
click at [216, 222] on button "Save" at bounding box center [241, 227] width 222 height 24
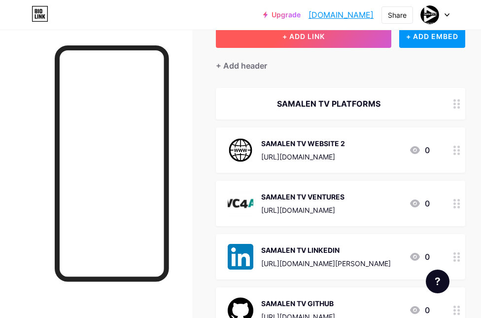
click at [283, 39] on span "+ ADD LINK" at bounding box center [304, 36] width 42 height 8
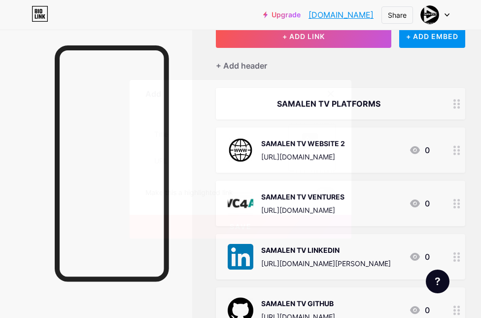
click at [314, 147] on rect at bounding box center [318, 147] width 8 height 5
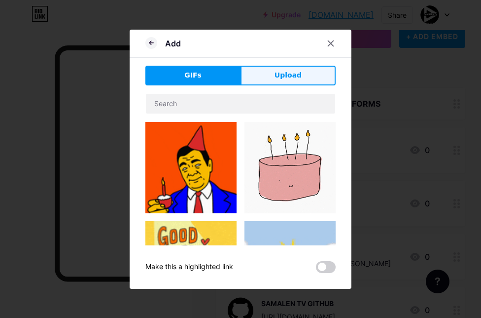
click at [295, 72] on span "Upload" at bounding box center [288, 75] width 27 height 10
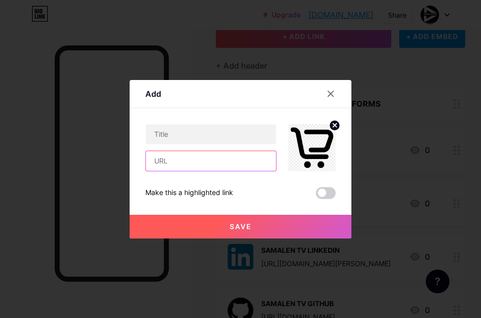
click at [206, 160] on input "text" at bounding box center [211, 161] width 130 height 20
paste input "[URL][DOMAIN_NAME]"
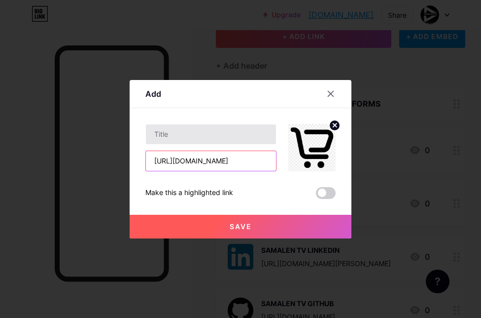
type input "[URL][DOMAIN_NAME]"
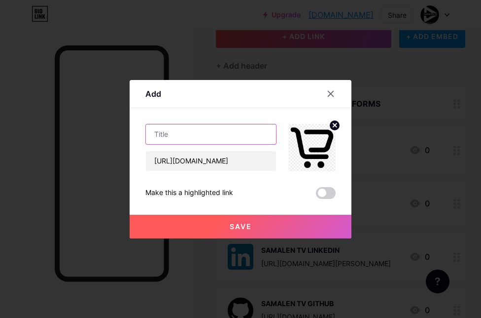
click at [198, 142] on input "text" at bounding box center [211, 134] width 130 height 20
type input "SAMALEN TV SHOP FOR YOUTUBE"
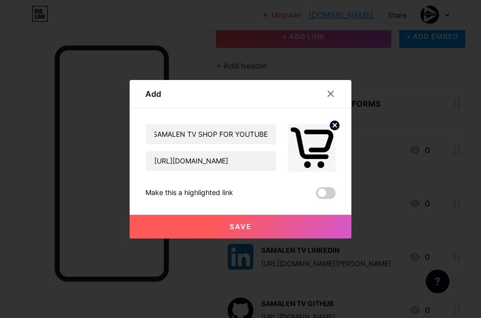
click at [230, 227] on span "Save" at bounding box center [241, 226] width 22 height 8
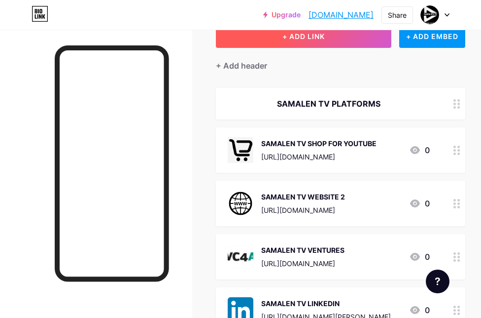
click at [330, 39] on button "+ ADD LINK" at bounding box center [304, 36] width 176 height 24
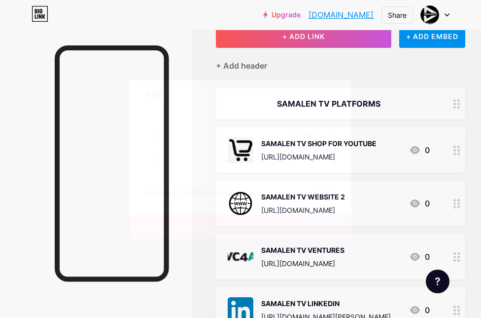
click at [303, 145] on rect at bounding box center [310, 141] width 16 height 16
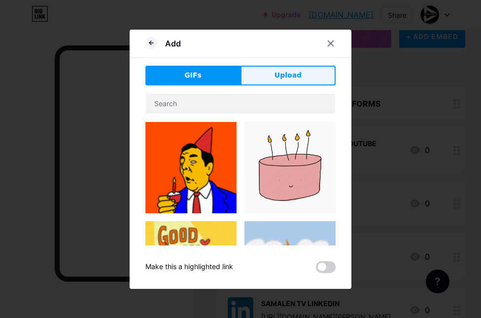
click at [303, 72] on button "Upload" at bounding box center [288, 76] width 95 height 20
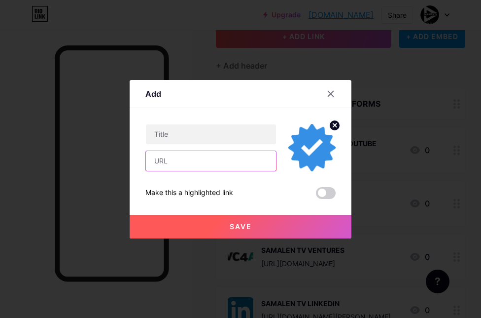
click at [219, 158] on input "text" at bounding box center [211, 161] width 130 height 20
paste input "[URL][DOMAIN_NAME]"
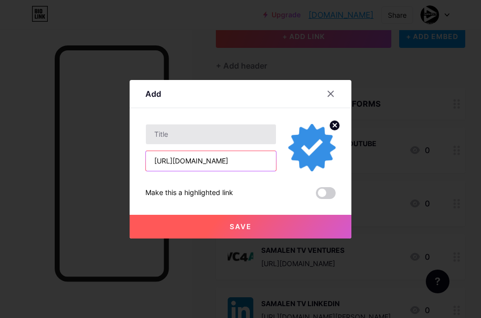
type input "[URL][DOMAIN_NAME]"
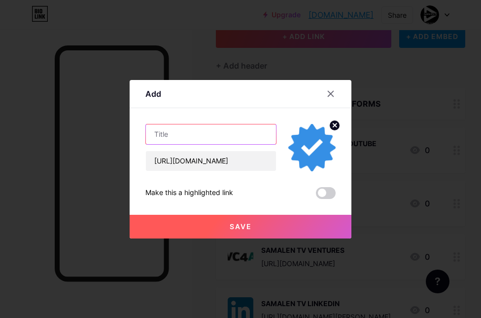
click at [208, 131] on input "text" at bounding box center [211, 134] width 130 height 20
type input "SAMALEN SHOP ON GOOGLE MAP"
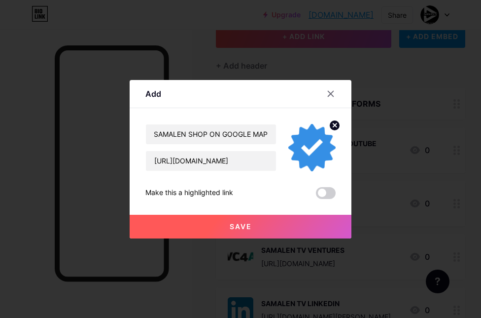
click at [240, 227] on span "Save" at bounding box center [241, 226] width 22 height 8
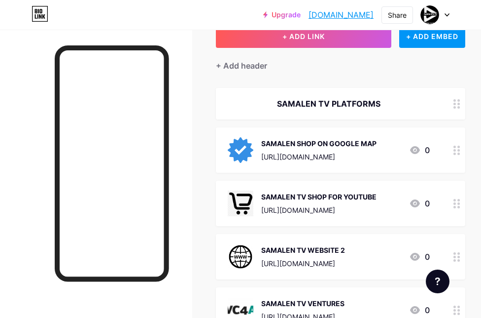
drag, startPoint x: 456, startPoint y: 112, endPoint x: 389, endPoint y: 0, distance: 130.3
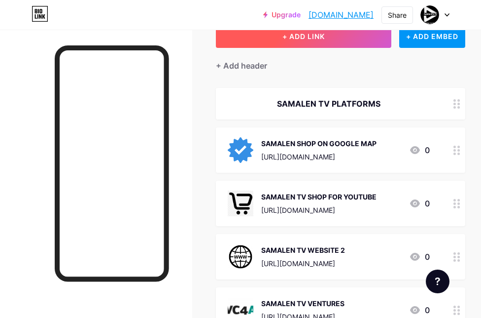
click at [274, 37] on button "+ ADD LINK" at bounding box center [304, 36] width 176 height 24
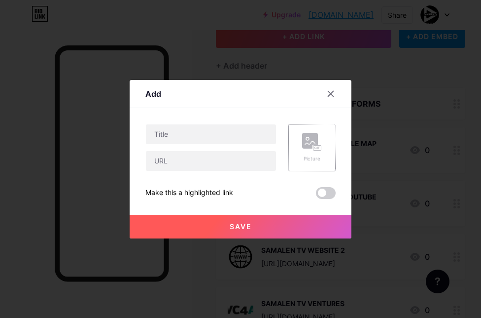
click at [310, 143] on icon at bounding box center [310, 142] width 10 height 3
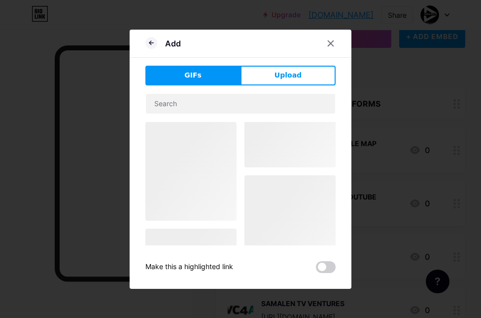
click at [299, 83] on button "Upload" at bounding box center [288, 76] width 95 height 20
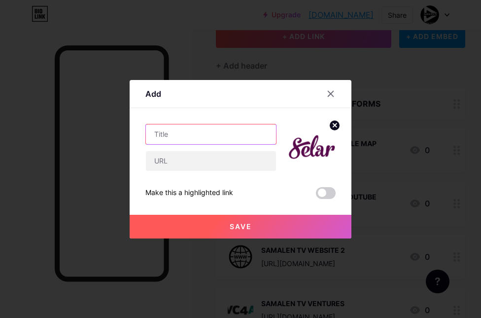
click at [201, 126] on input "text" at bounding box center [211, 134] width 130 height 20
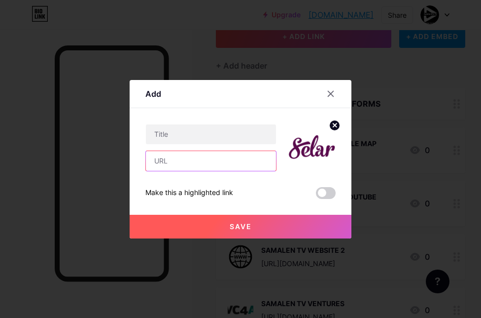
click at [195, 152] on input "text" at bounding box center [211, 161] width 130 height 20
paste input "[URL][DOMAIN_NAME]"
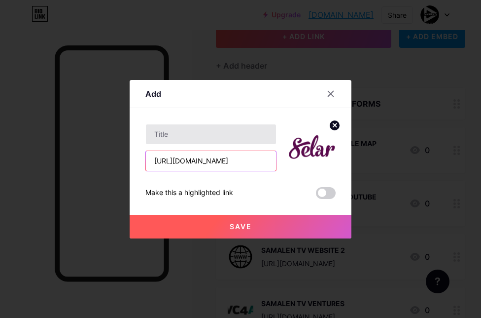
type input "[URL][DOMAIN_NAME]"
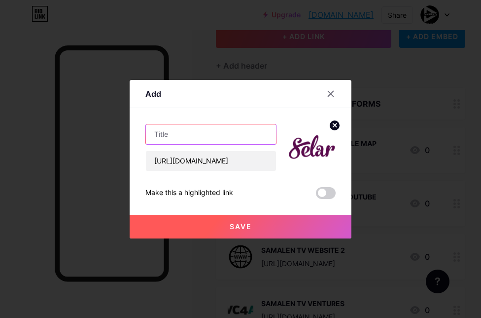
click at [186, 139] on input "text" at bounding box center [211, 134] width 130 height 20
type input "SAMALEN SHOP AT [GEOGRAPHIC_DATA]"
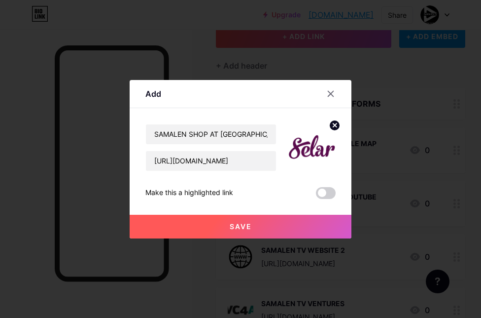
click at [226, 225] on button "Save" at bounding box center [241, 227] width 222 height 24
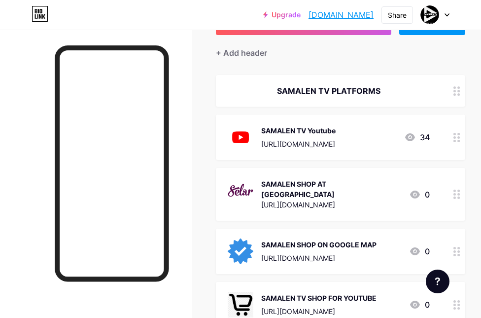
scroll to position [76, 0]
